Goal: Information Seeking & Learning: Check status

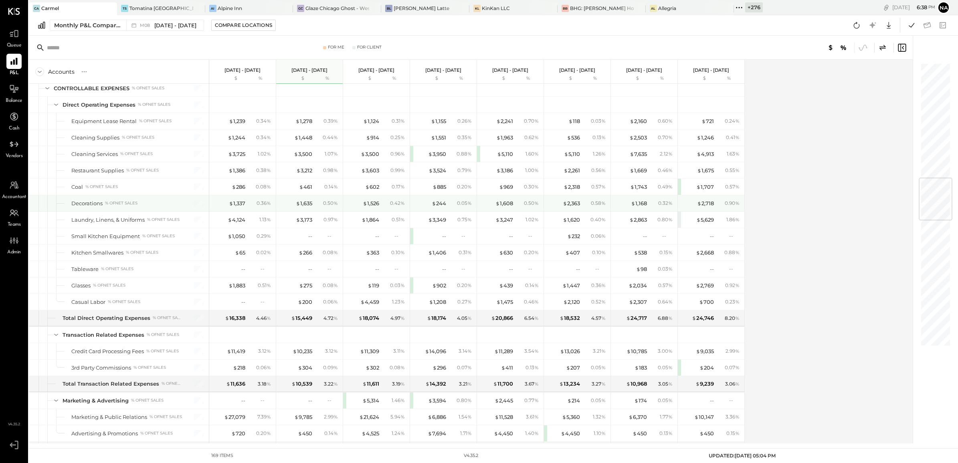
scroll to position [970, 0]
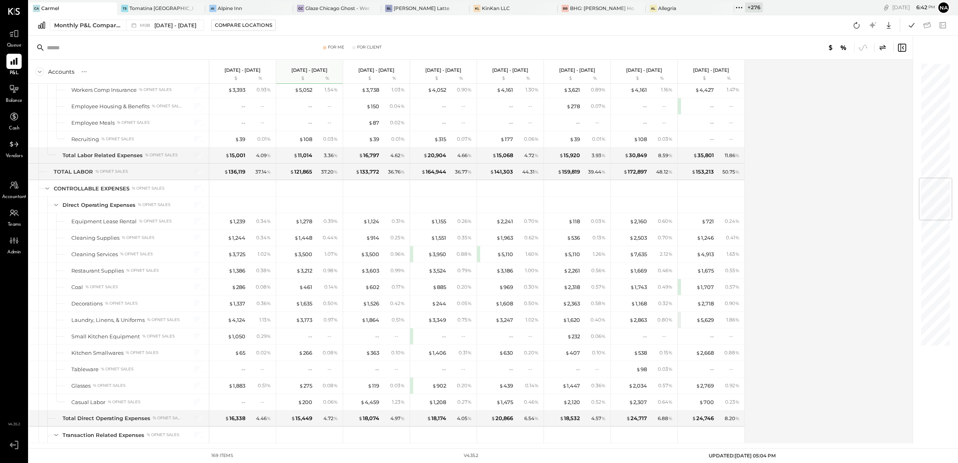
click at [17, 97] on span "Balance" at bounding box center [14, 100] width 17 height 7
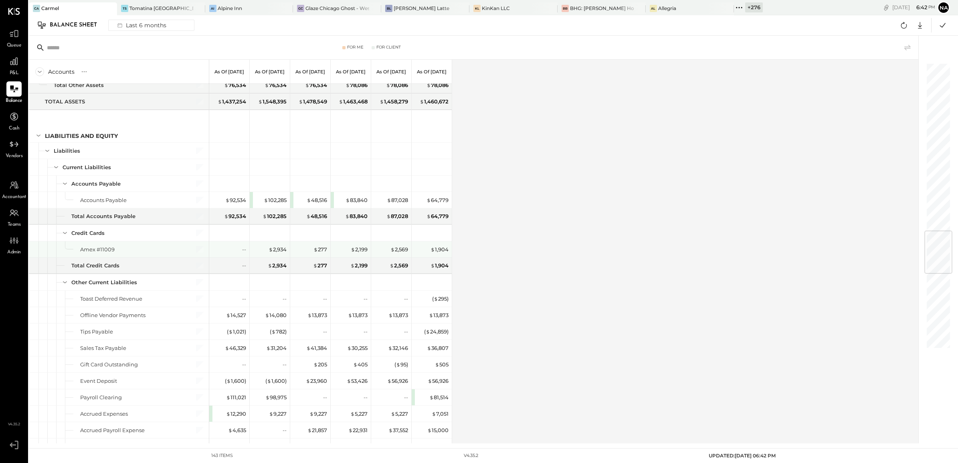
scroll to position [1452, 0]
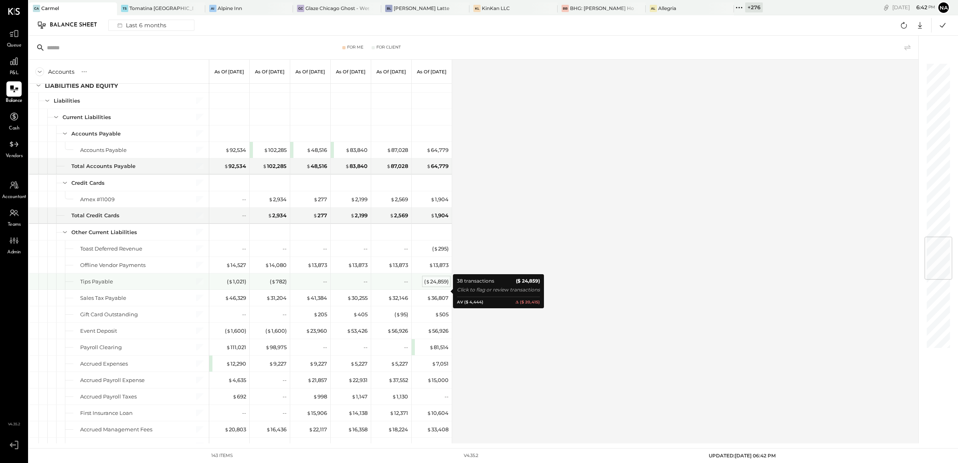
click at [435, 285] on div "( $ 24,859 )" at bounding box center [436, 282] width 24 height 8
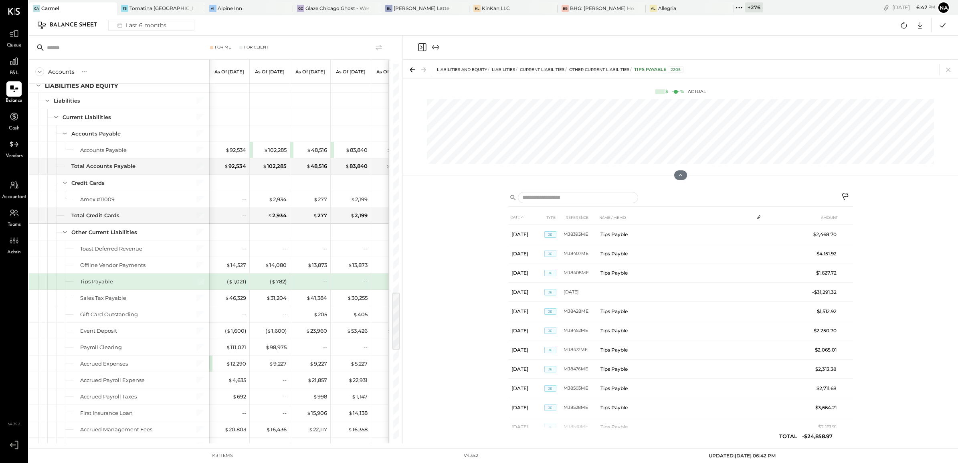
click at [845, 193] on icon at bounding box center [846, 198] width 10 height 10
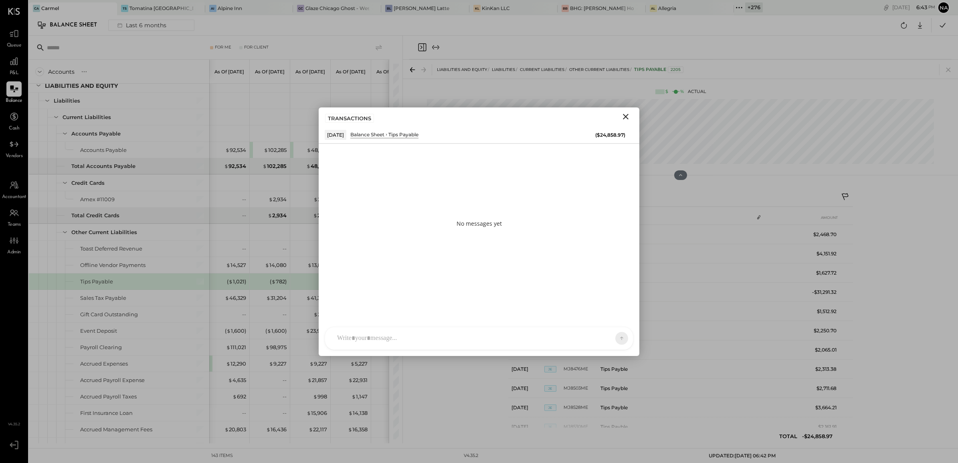
click at [512, 331] on div at bounding box center [471, 338] width 277 height 18
click at [616, 294] on icon at bounding box center [616, 292] width 10 height 10
click at [616, 313] on icon at bounding box center [615, 313] width 5 height 4
click at [617, 321] on icon at bounding box center [616, 326] width 10 height 10
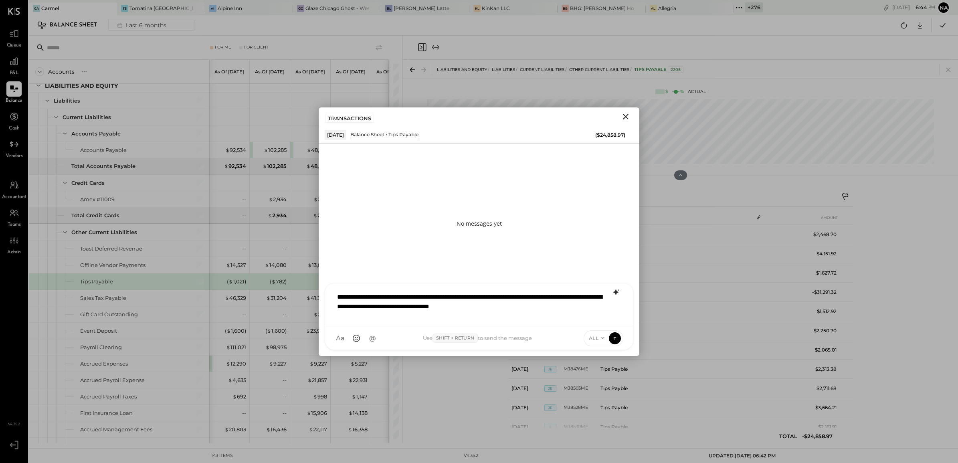
click at [339, 296] on div "**********" at bounding box center [479, 304] width 292 height 32
copy div "**********"
click at [339, 296] on div "**********" at bounding box center [479, 304] width 292 height 32
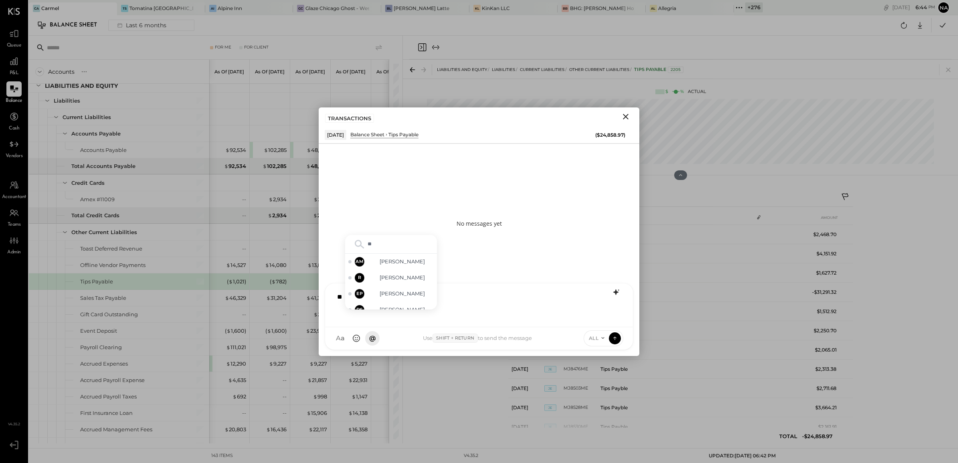
type input "***"
click at [392, 267] on span "[PERSON_NAME]" at bounding box center [402, 269] width 63 height 8
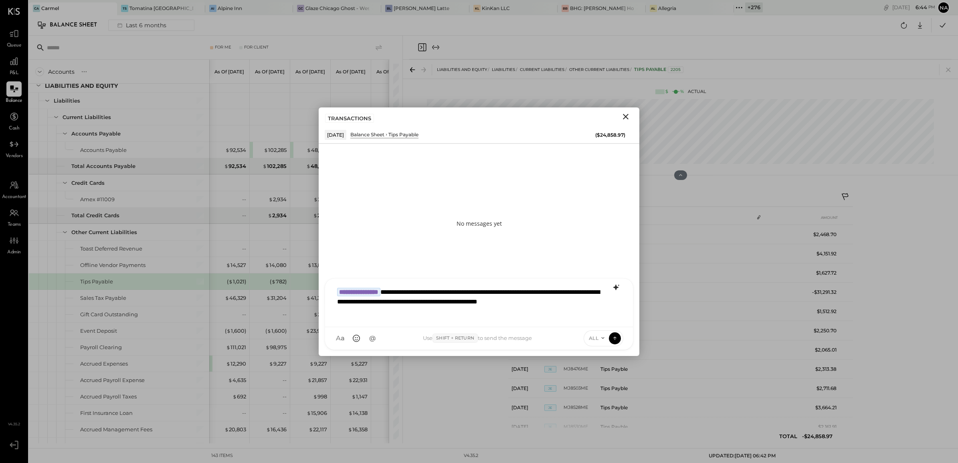
click at [600, 335] on icon at bounding box center [602, 338] width 6 height 6
click at [603, 319] on div "INTERNAL" at bounding box center [607, 318] width 47 height 13
click at [615, 340] on icon at bounding box center [614, 338] width 7 height 8
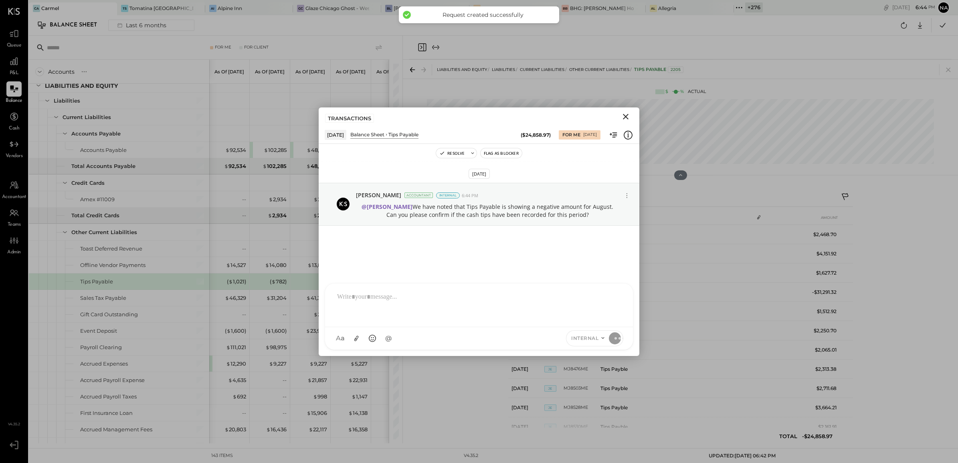
click at [628, 115] on icon "Close" at bounding box center [626, 117] width 10 height 10
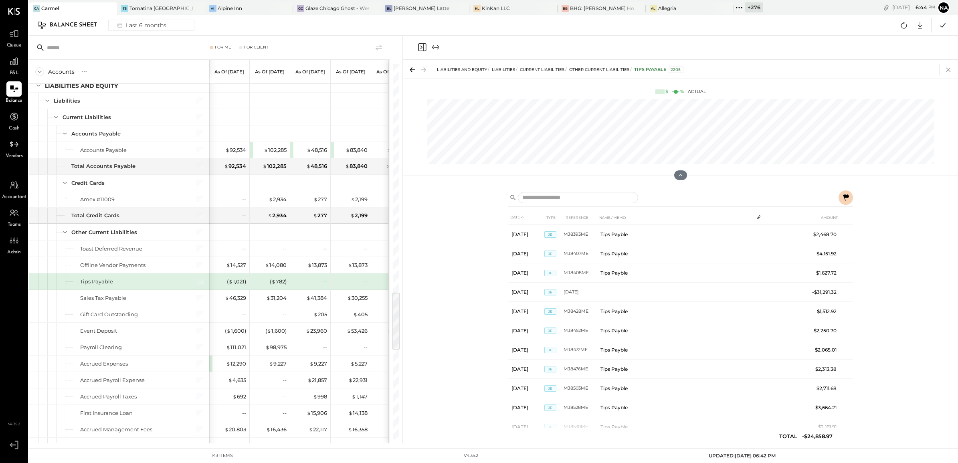
click at [949, 73] on icon at bounding box center [947, 69] width 11 height 11
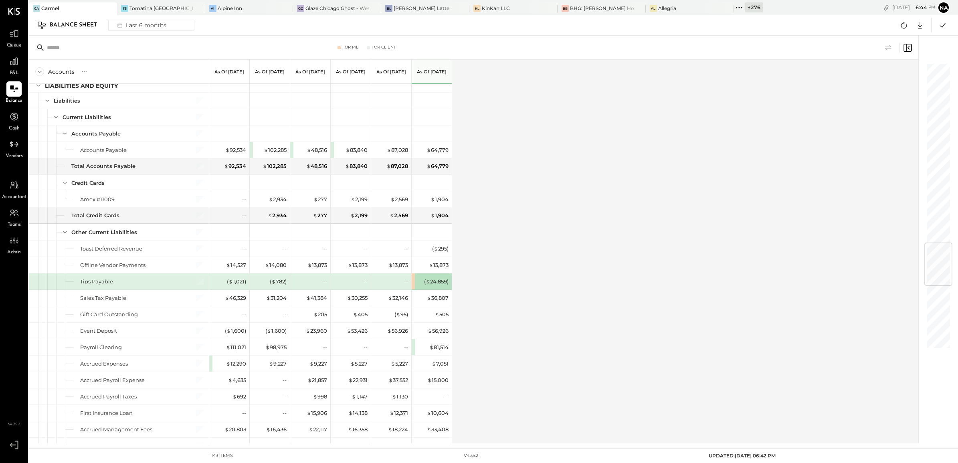
scroll to position [1503, 0]
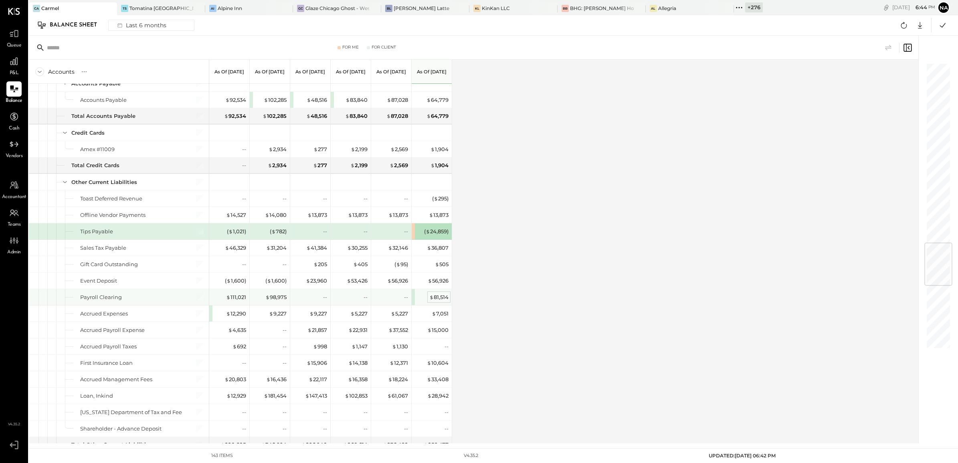
click at [437, 301] on div "$ 81,514" at bounding box center [438, 297] width 19 height 8
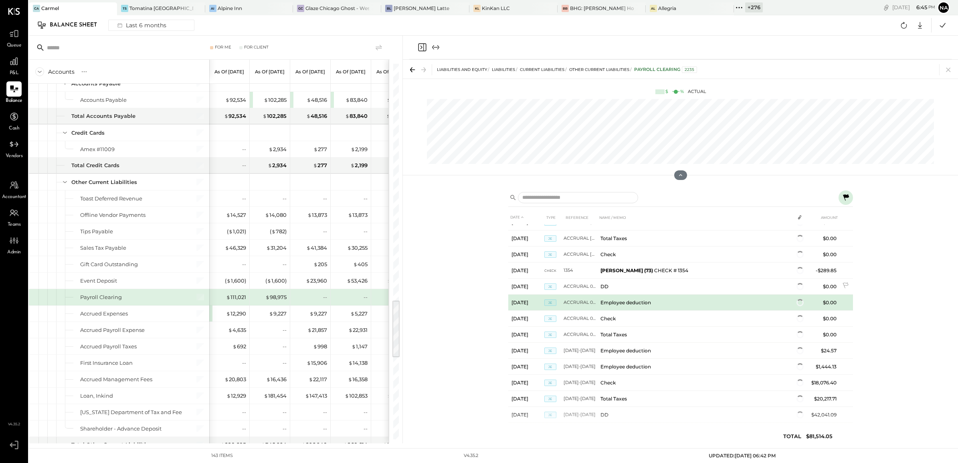
scroll to position [562, 0]
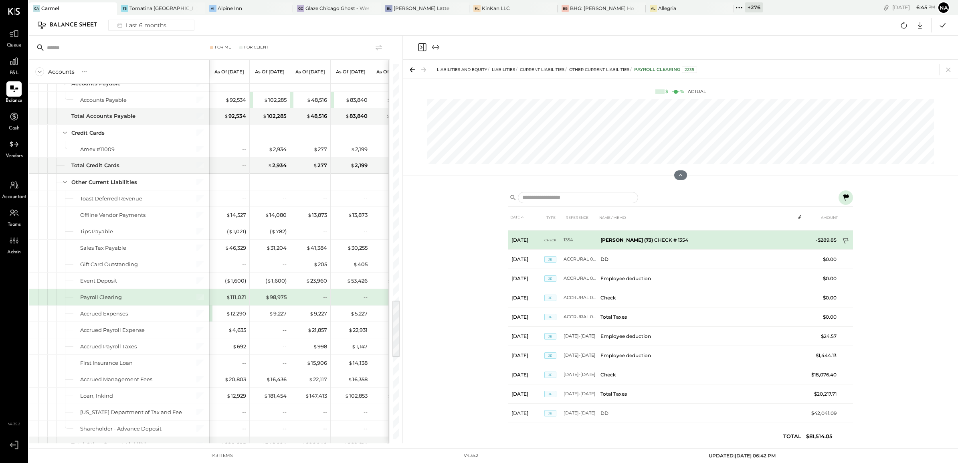
click at [842, 238] on icon at bounding box center [846, 242] width 8 height 8
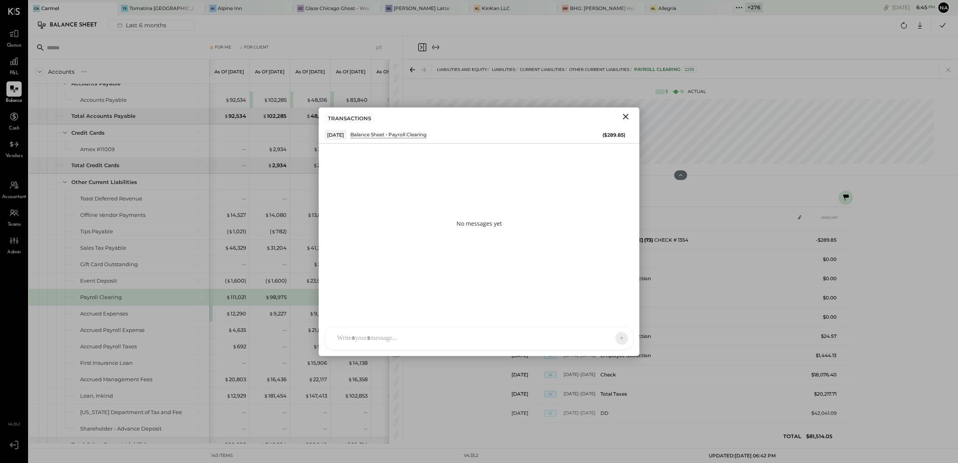
click at [427, 321] on div "AM [PERSON_NAME] R [PERSON_NAME] [PERSON_NAME] EP [PERSON_NAME] DS [PERSON_NAME…" at bounding box center [479, 338] width 321 height 35
click at [425, 327] on div at bounding box center [479, 338] width 308 height 22
click at [388, 320] on div at bounding box center [479, 304] width 292 height 32
click at [614, 295] on icon at bounding box center [616, 292] width 10 height 10
click at [625, 117] on icon "Close" at bounding box center [626, 117] width 6 height 6
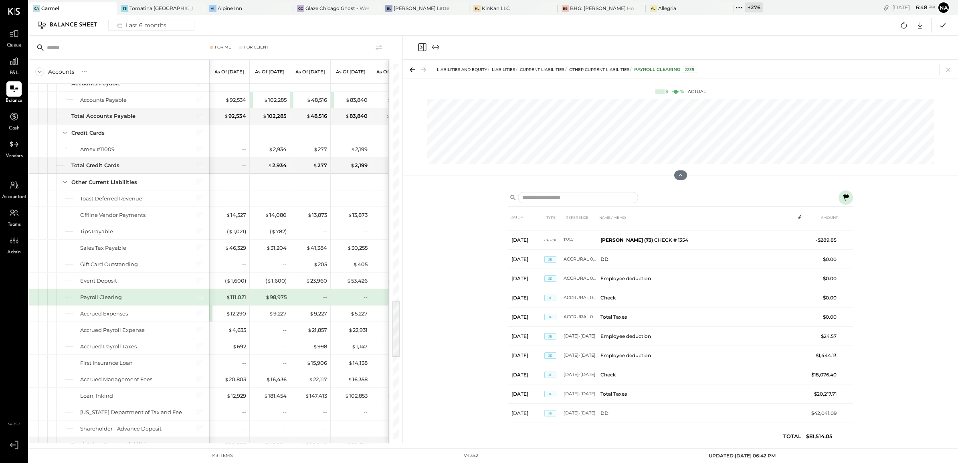
drag, startPoint x: 947, startPoint y: 66, endPoint x: 220, endPoint y: 44, distance: 726.8
click at [947, 66] on icon at bounding box center [947, 69] width 11 height 11
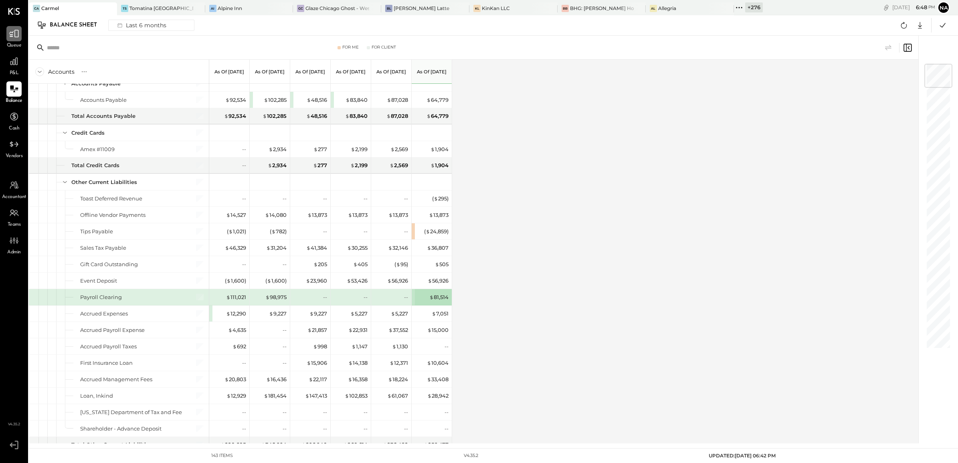
click at [15, 40] on div at bounding box center [13, 33] width 15 height 15
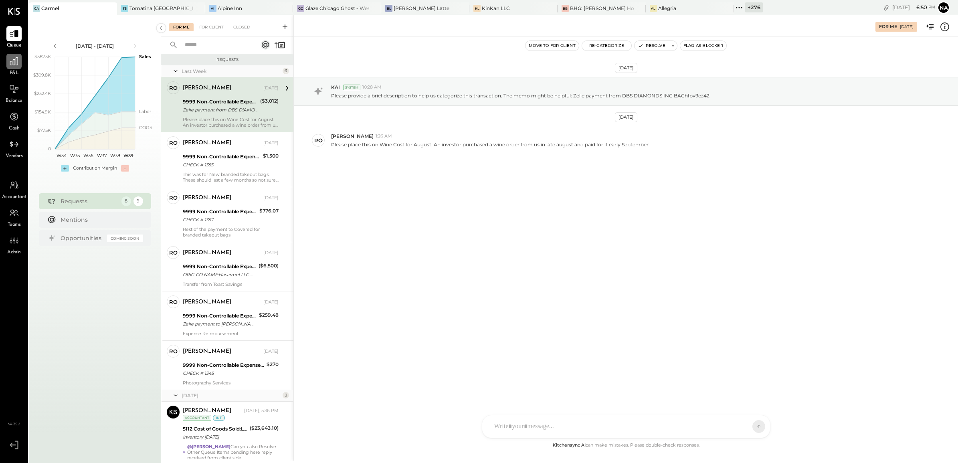
click at [9, 57] on icon at bounding box center [14, 61] width 10 height 10
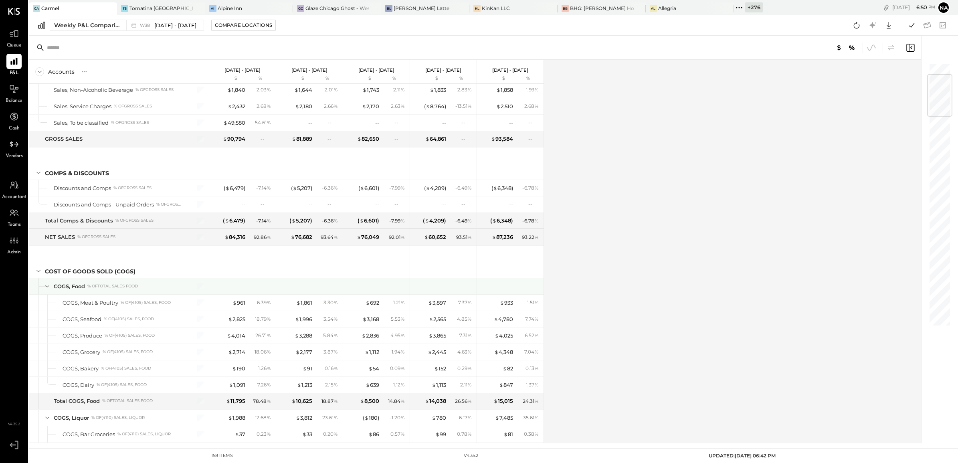
scroll to position [200, 0]
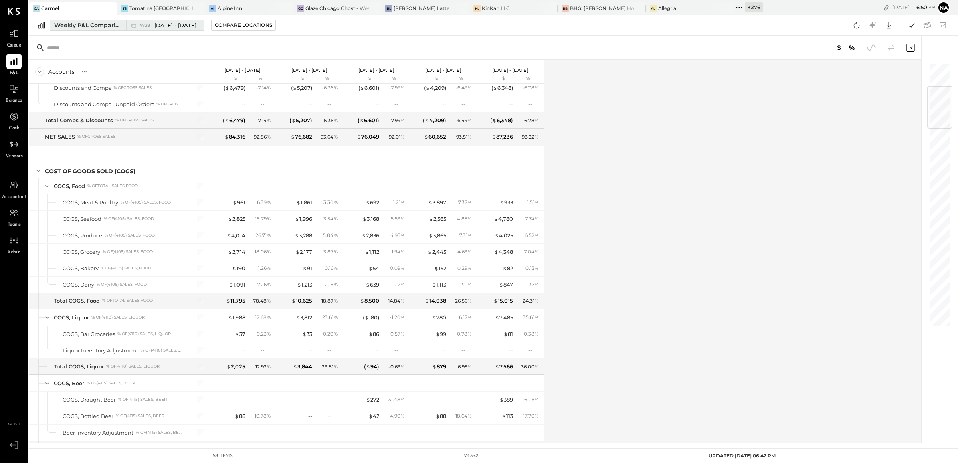
click at [87, 24] on div "Weekly P&L Comparison" at bounding box center [87, 25] width 67 height 8
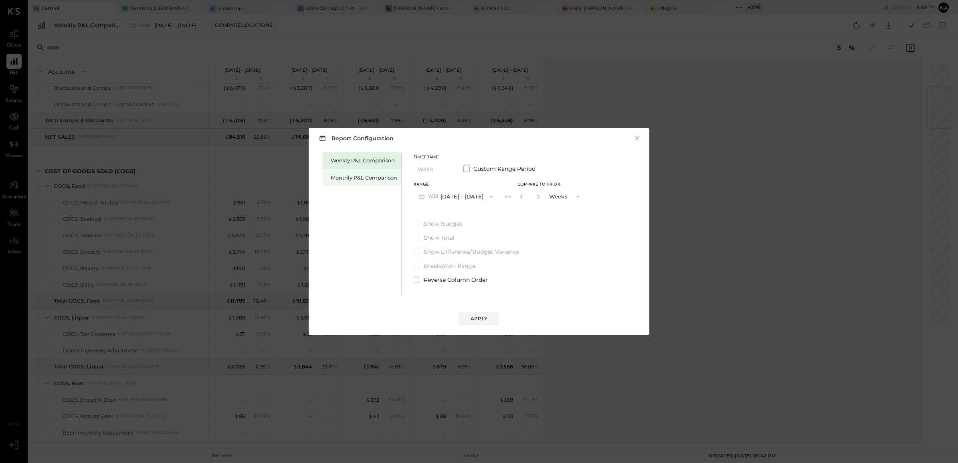
click at [353, 175] on div "Monthly P&L Comparison" at bounding box center [364, 178] width 67 height 8
click at [459, 187] on div "Range M09 [DATE] - [DATE]" at bounding box center [455, 193] width 85 height 21
click at [466, 197] on button "M09 [DATE] - [DATE]" at bounding box center [455, 196] width 85 height 15
click at [469, 208] on div "M08 [DATE] - [DATE]" at bounding box center [459, 214] width 91 height 17
click at [511, 196] on div "Compare" at bounding box center [523, 197] width 26 height 7
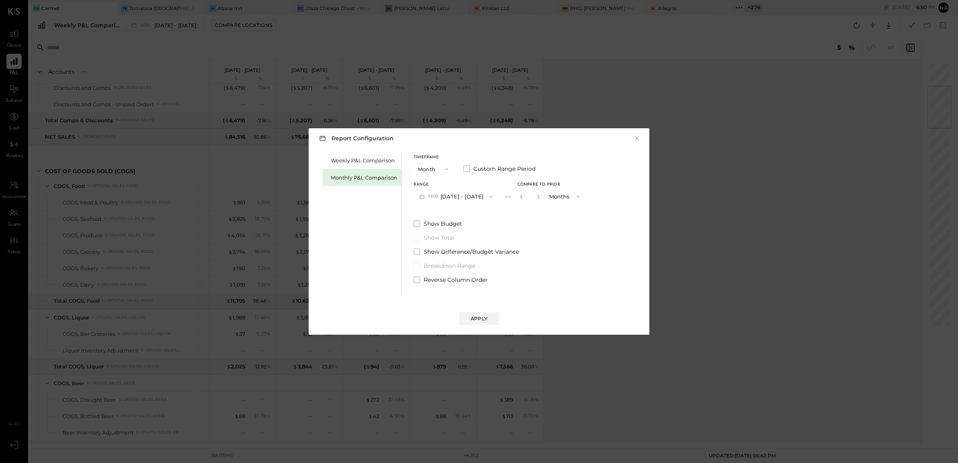
click at [535, 193] on button "button" at bounding box center [538, 196] width 6 height 9
click at [536, 194] on icon "button" at bounding box center [538, 196] width 5 height 5
type input "*"
click at [477, 321] on div "Apply" at bounding box center [478, 318] width 17 height 7
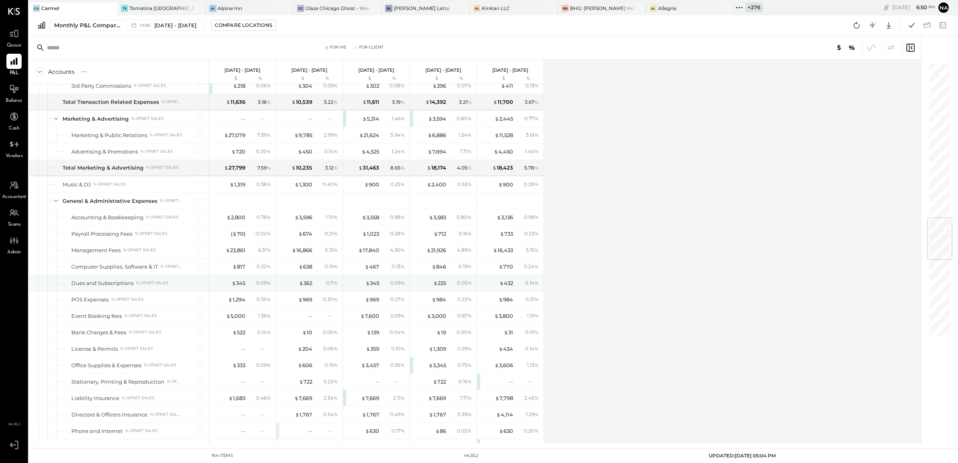
scroll to position [1402, 0]
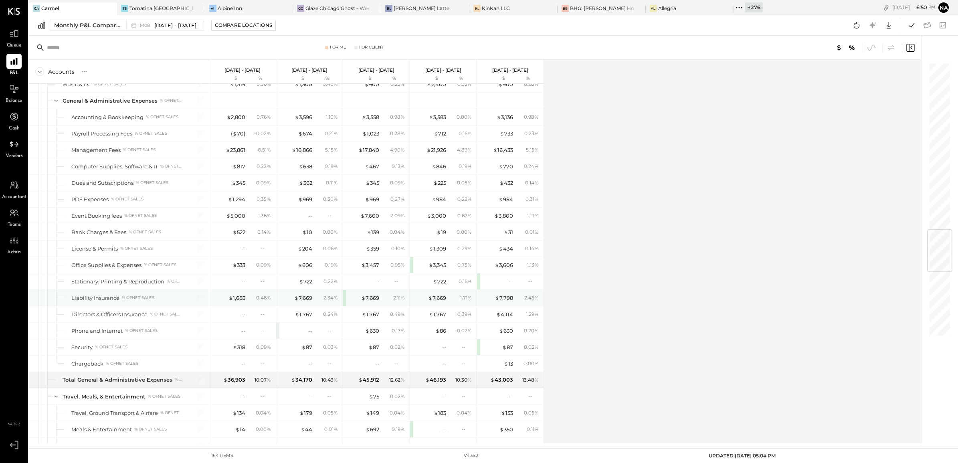
click at [223, 302] on div "$ 1,683" at bounding box center [229, 298] width 32 height 8
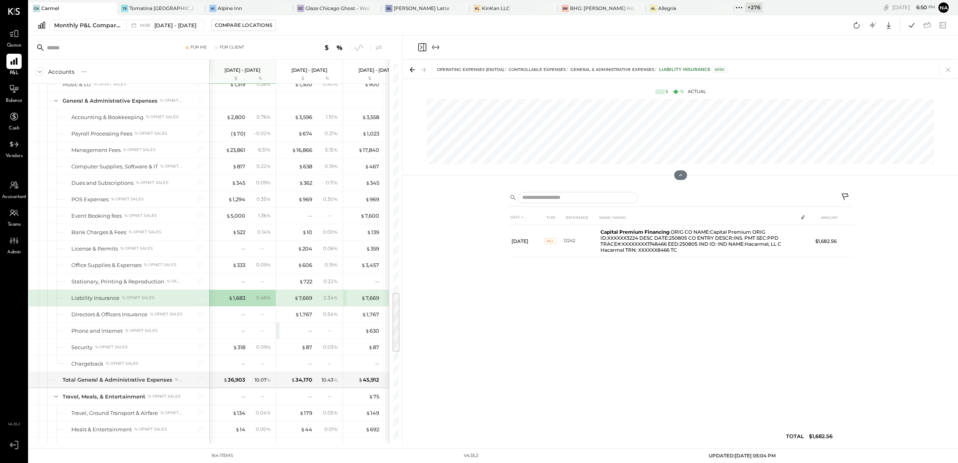
click at [843, 196] on icon at bounding box center [846, 198] width 10 height 10
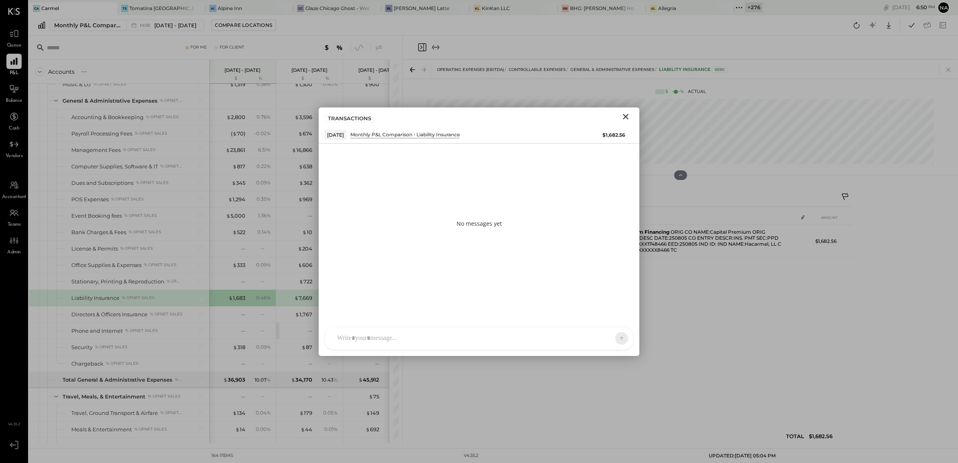
click at [417, 327] on div at bounding box center [479, 338] width 308 height 22
click at [417, 329] on div at bounding box center [471, 338] width 277 height 18
click at [619, 294] on icon at bounding box center [616, 292] width 10 height 10
click at [615, 325] on icon at bounding box center [616, 326] width 10 height 10
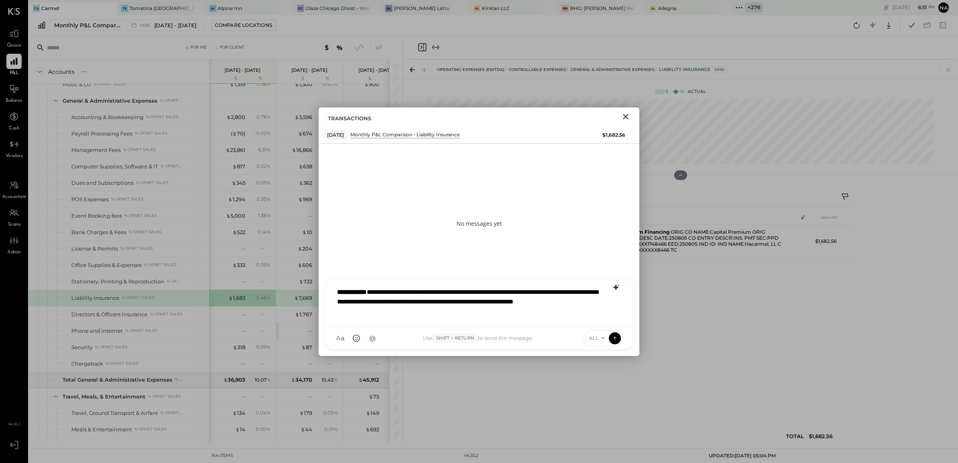
click at [603, 335] on icon at bounding box center [602, 338] width 6 height 6
click at [603, 320] on div "INTERNAL" at bounding box center [607, 318] width 47 height 13
type input "***"
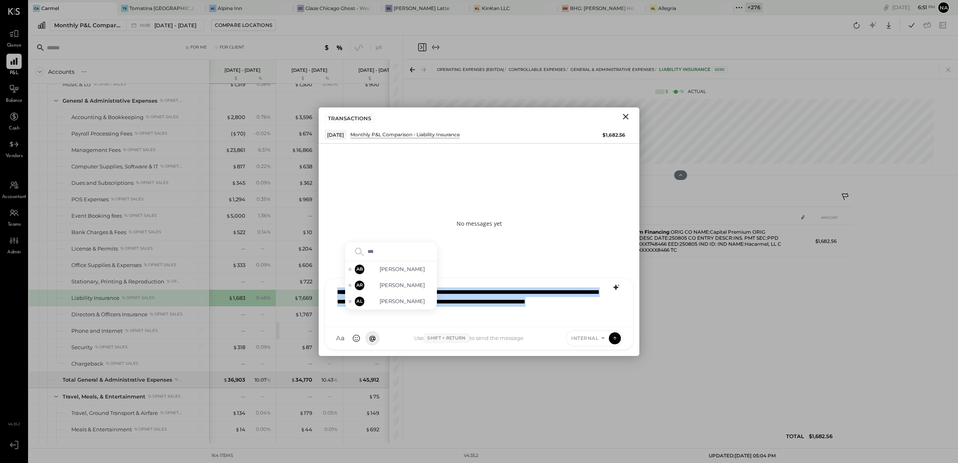
click at [438, 315] on div "**********" at bounding box center [479, 301] width 292 height 37
click at [401, 265] on span "[PERSON_NAME]" at bounding box center [402, 269] width 63 height 8
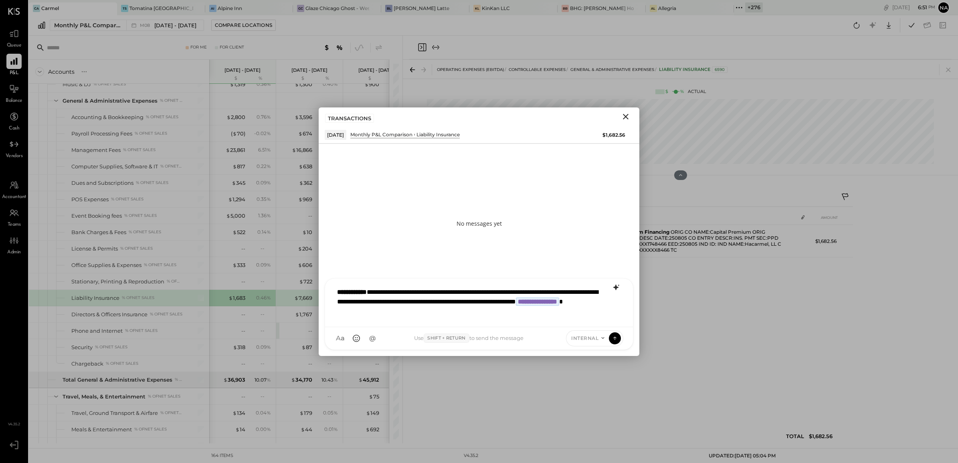
click at [602, 337] on icon at bounding box center [602, 338] width 6 height 6
click at [607, 337] on div "INTERNAL" at bounding box center [587, 338] width 42 height 7
click at [613, 337] on icon at bounding box center [614, 338] width 7 height 8
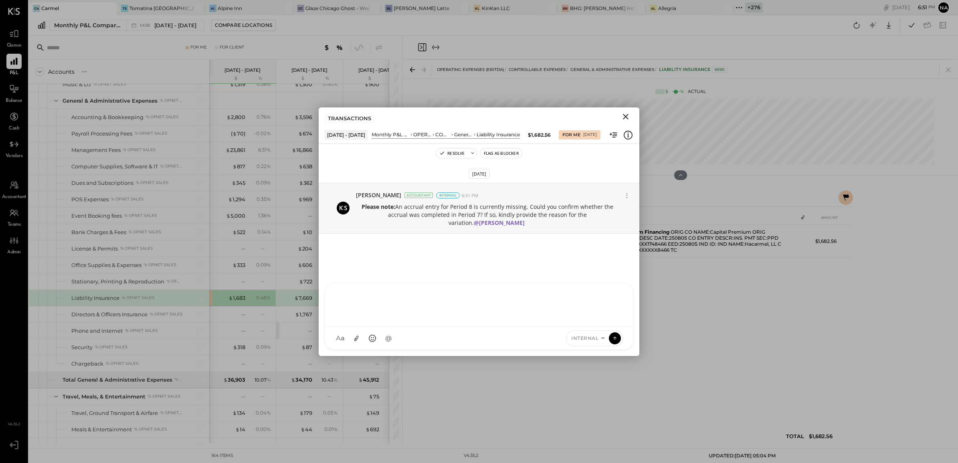
click at [624, 117] on icon "Close" at bounding box center [626, 117] width 10 height 10
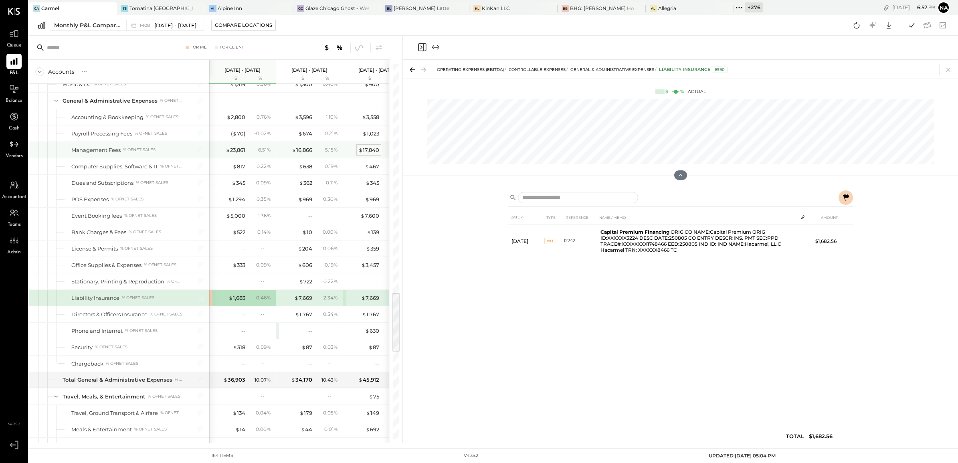
click at [365, 154] on div "$ 17,840" at bounding box center [368, 150] width 21 height 8
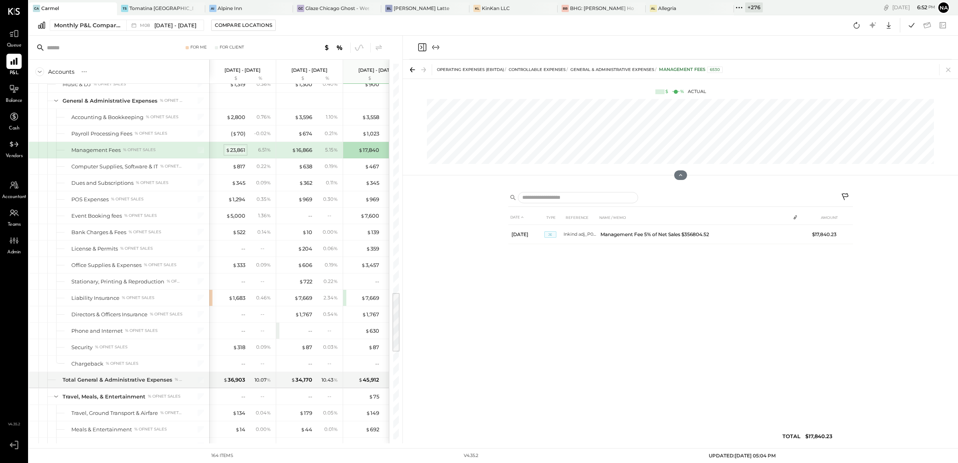
click at [227, 153] on span "$" at bounding box center [228, 150] width 4 height 6
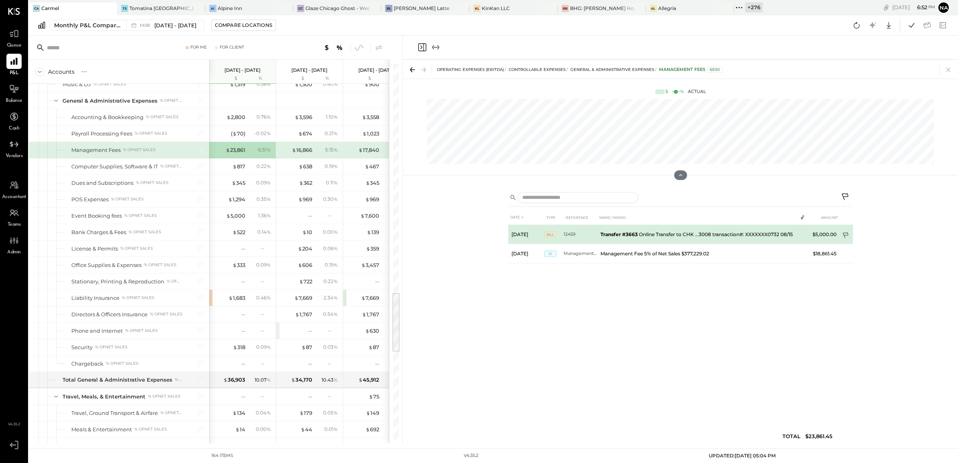
click at [845, 234] on icon at bounding box center [846, 236] width 8 height 8
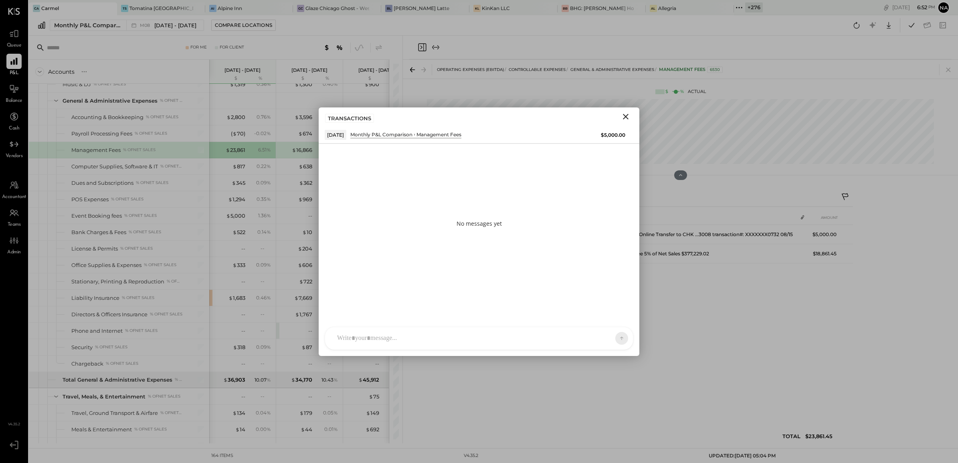
click at [410, 335] on div at bounding box center [479, 338] width 308 height 22
click at [615, 288] on icon at bounding box center [616, 292] width 10 height 10
click at [556, 314] on div "Could you please provide guidance on the coding instructions for this item? You…" at bounding box center [468, 320] width 270 height 50
click at [615, 325] on icon at bounding box center [616, 326] width 10 height 10
type input "***"
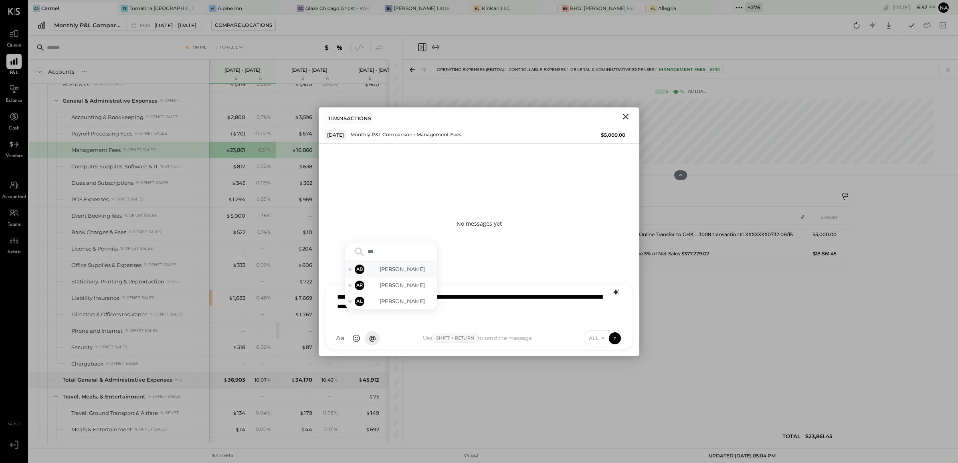
click at [421, 267] on span "[PERSON_NAME]" at bounding box center [402, 269] width 63 height 8
click at [605, 339] on icon at bounding box center [602, 338] width 6 height 6
click at [599, 317] on div "INTERNAL" at bounding box center [607, 318] width 47 height 13
click at [615, 338] on icon at bounding box center [614, 338] width 7 height 8
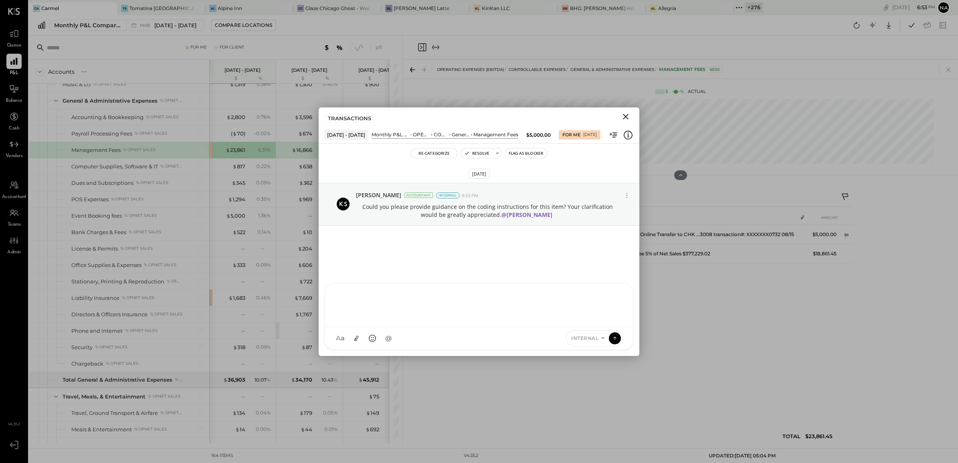
click at [619, 115] on button "Close" at bounding box center [625, 116] width 14 height 10
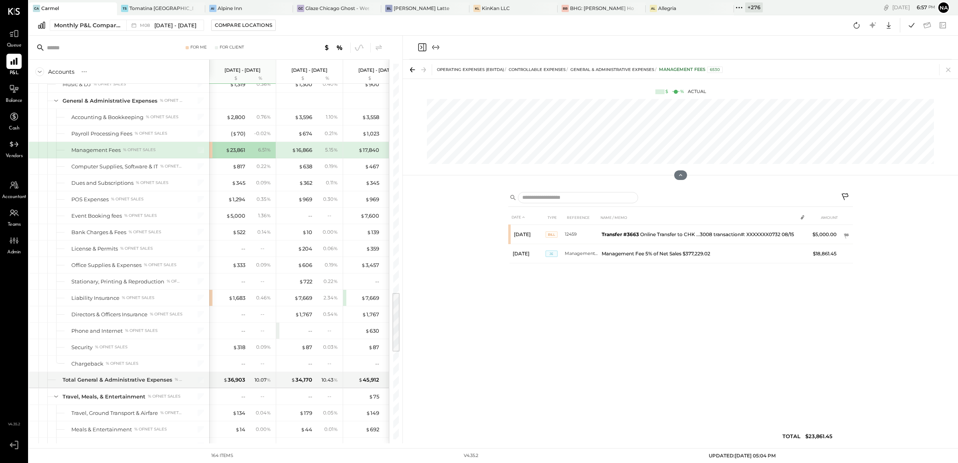
drag, startPoint x: 946, startPoint y: 66, endPoint x: 287, endPoint y: 117, distance: 661.4
click at [946, 66] on icon at bounding box center [947, 69] width 11 height 11
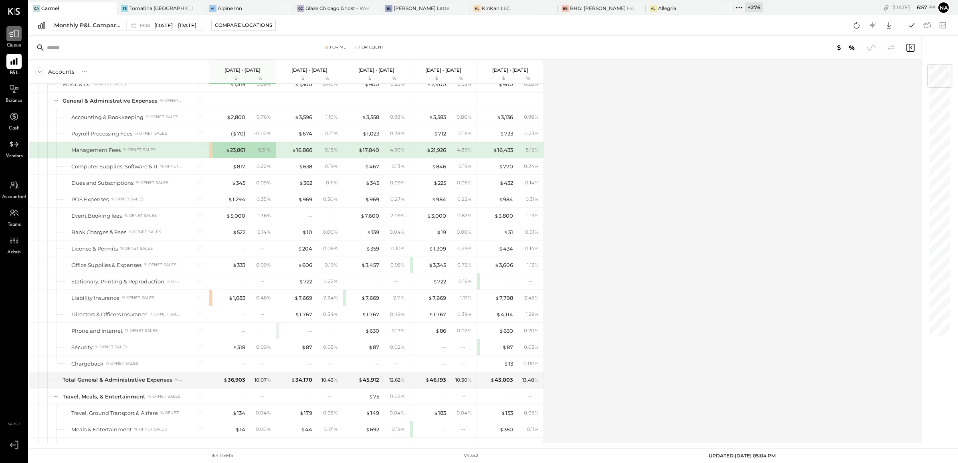
click at [16, 35] on icon at bounding box center [14, 33] width 10 height 10
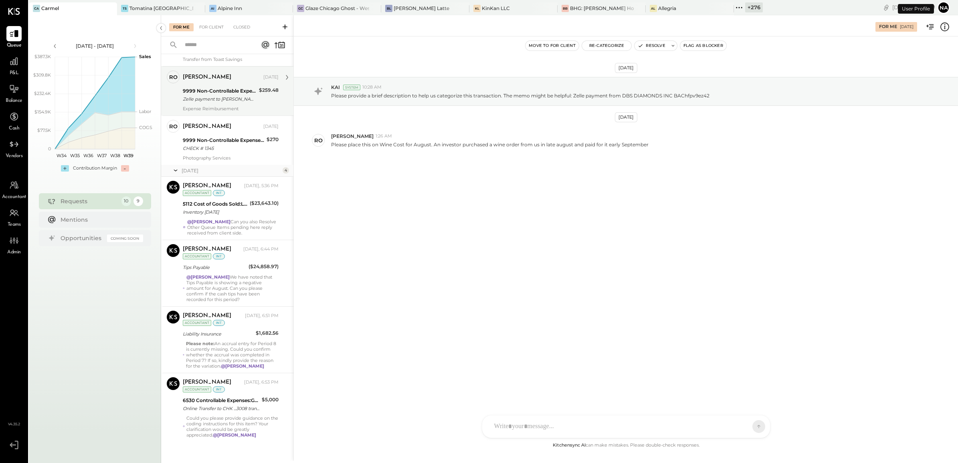
scroll to position [234, 0]
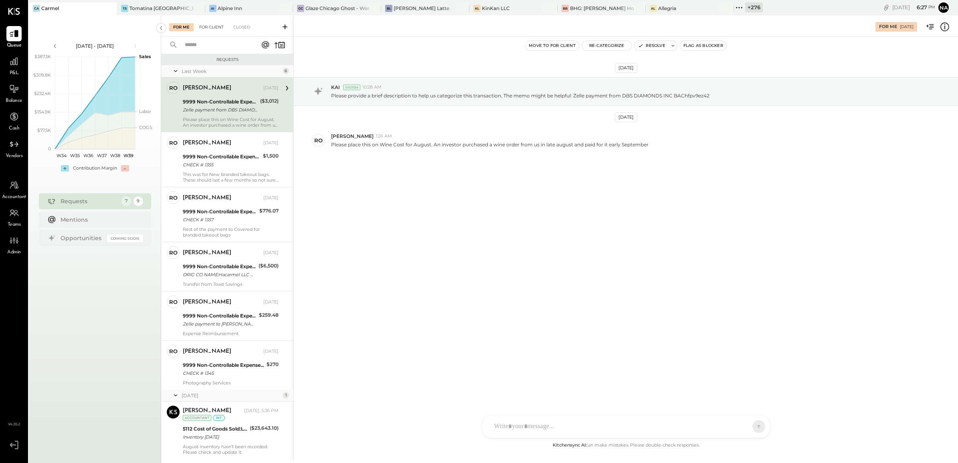
click at [214, 27] on div "For Client" at bounding box center [211, 27] width 32 height 8
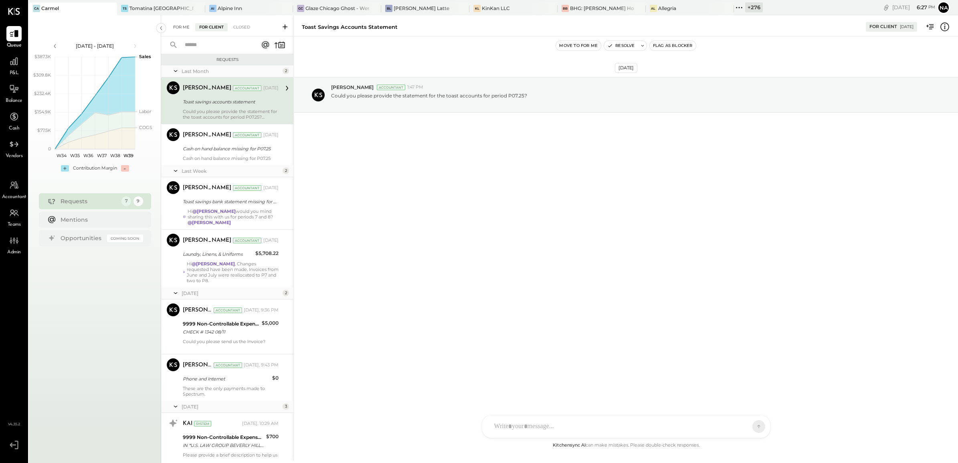
click at [183, 25] on div "For Me" at bounding box center [181, 27] width 24 height 8
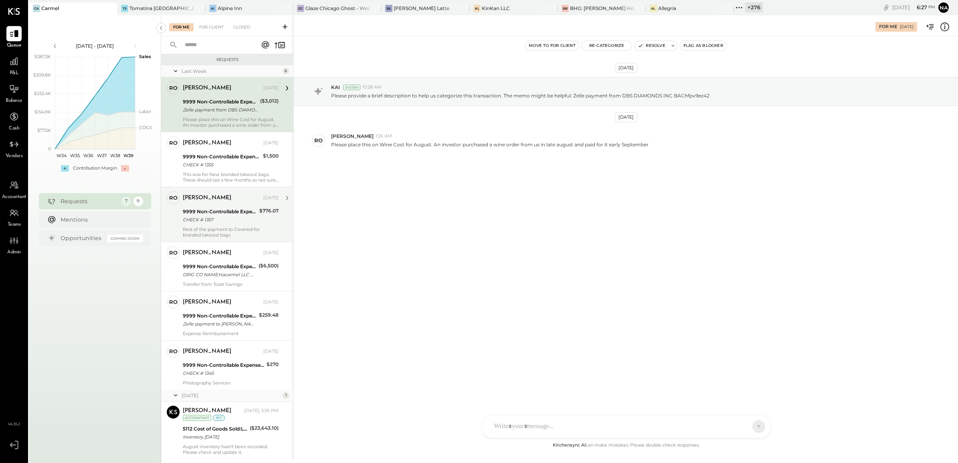
scroll to position [25, 0]
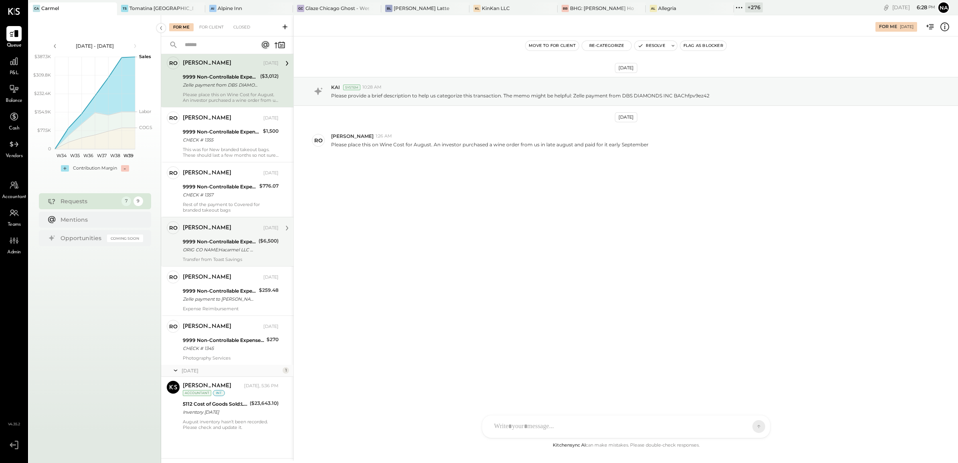
click at [222, 241] on div "9999 Non-Controllable Expenses:Other Income and Expenses:To Be Classified" at bounding box center [219, 242] width 73 height 8
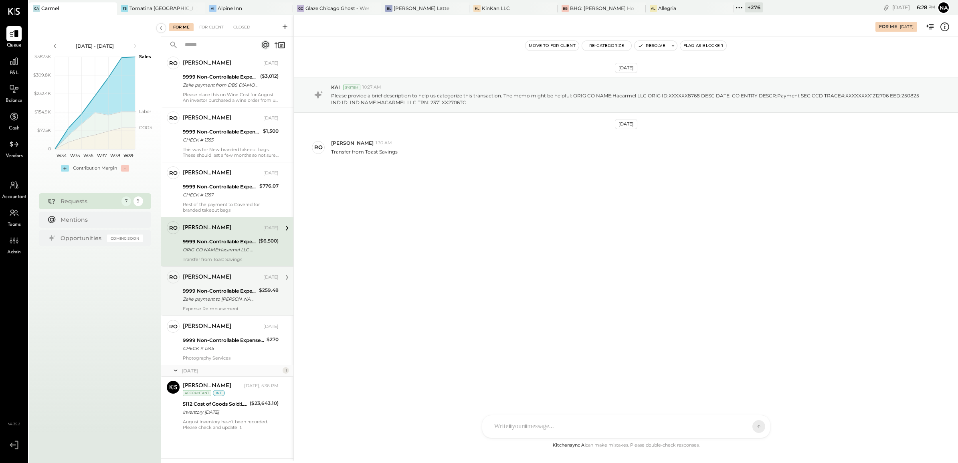
click at [227, 301] on div "Zelle payment to [PERSON_NAME] JPM99blqkejv" at bounding box center [220, 299] width 74 height 8
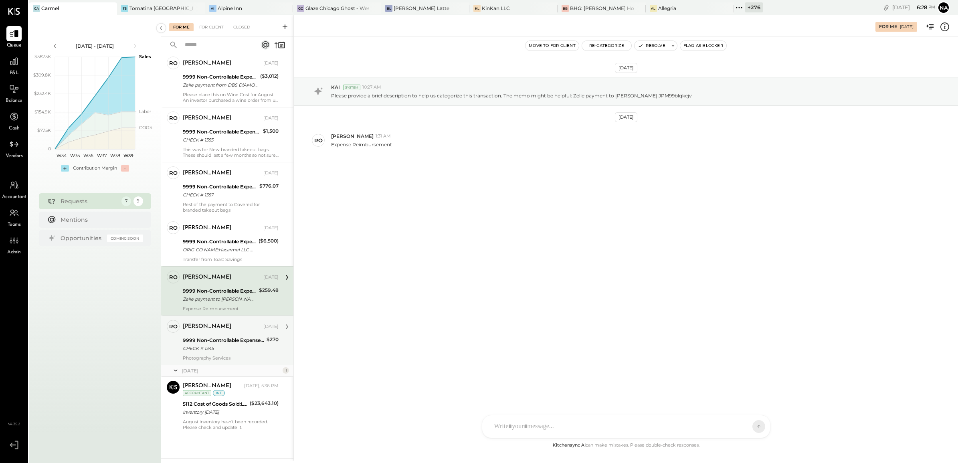
click at [222, 333] on div "ronnie Sep 16, 2025" at bounding box center [231, 327] width 96 height 14
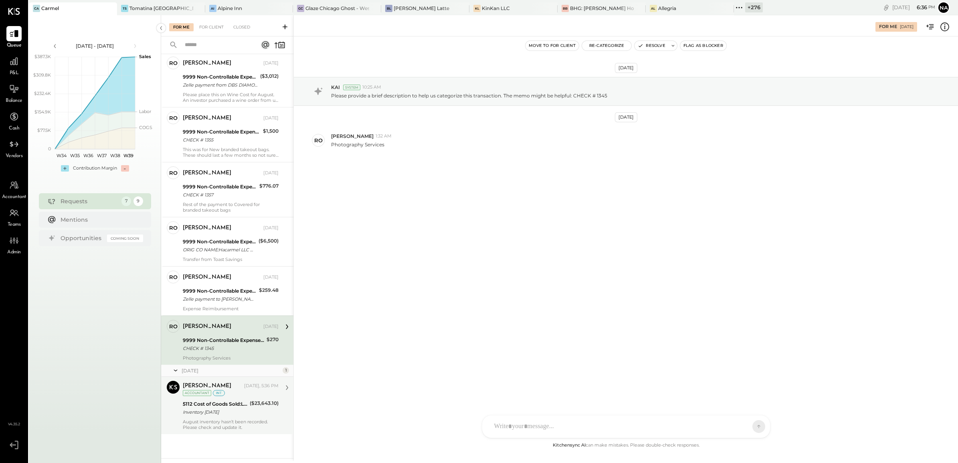
click at [242, 422] on div "August inventory hasn’t been recorded. Please check and update it." at bounding box center [231, 424] width 96 height 11
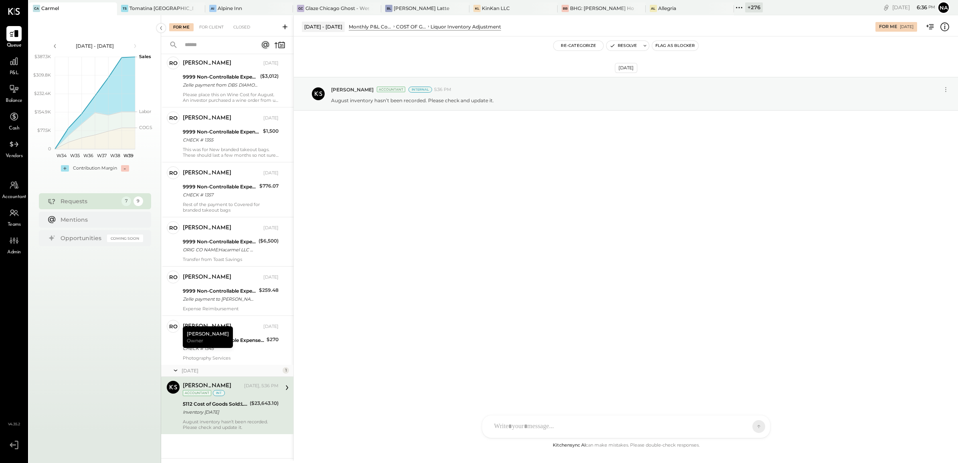
click at [563, 420] on div "AM [PERSON_NAME] R [PERSON_NAME] [PERSON_NAME] EP [PERSON_NAME] DS [PERSON_NAME…" at bounding box center [626, 426] width 288 height 23
type input "***"
click at [553, 354] on span "[PERSON_NAME]" at bounding box center [559, 358] width 63 height 8
click at [532, 391] on div "**********" at bounding box center [626, 392] width 272 height 32
click at [732, 424] on span "ALL" at bounding box center [730, 426] width 10 height 7
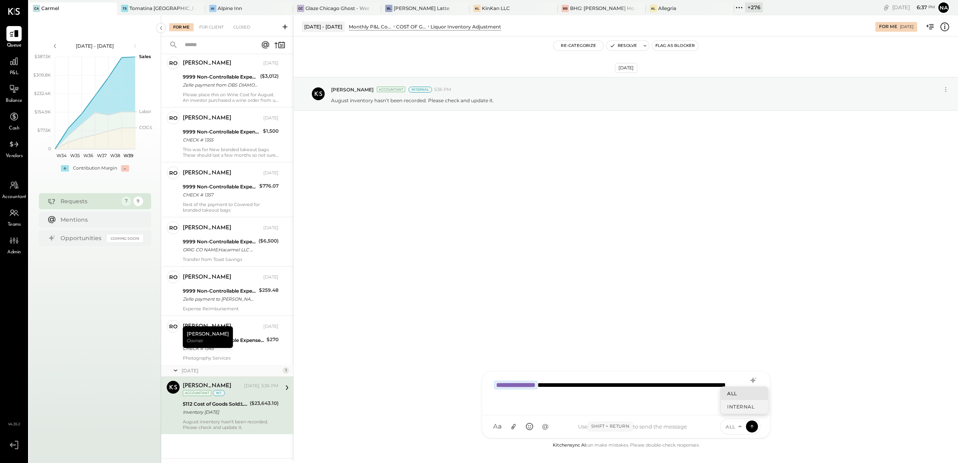
click at [732, 407] on div "INTERNAL" at bounding box center [743, 406] width 47 height 13
click at [748, 428] on icon at bounding box center [751, 426] width 7 height 8
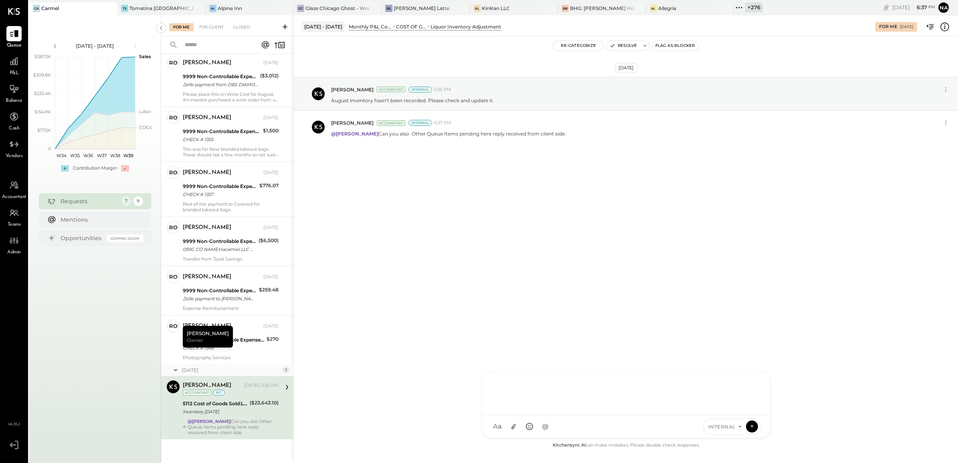
scroll to position [31, 0]
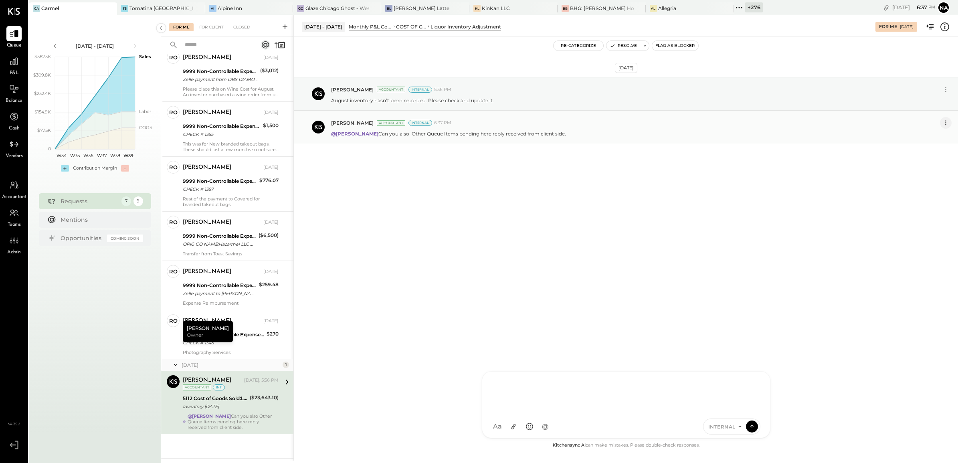
click at [943, 126] on icon at bounding box center [945, 123] width 8 height 8
click at [914, 140] on button "Edit Message" at bounding box center [924, 136] width 54 height 13
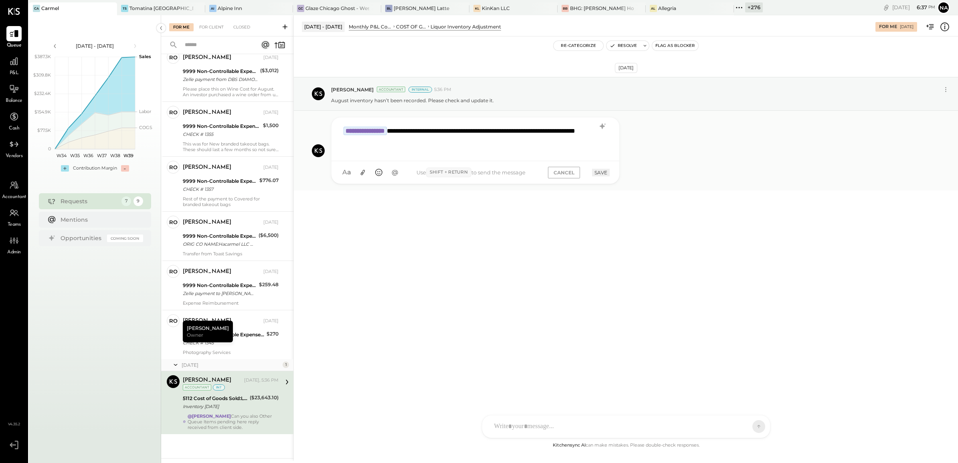
click at [449, 133] on div "**********" at bounding box center [475, 138] width 272 height 32
click at [598, 173] on button "SAVE" at bounding box center [601, 173] width 18 height 8
